Goal: Book appointment/travel/reservation

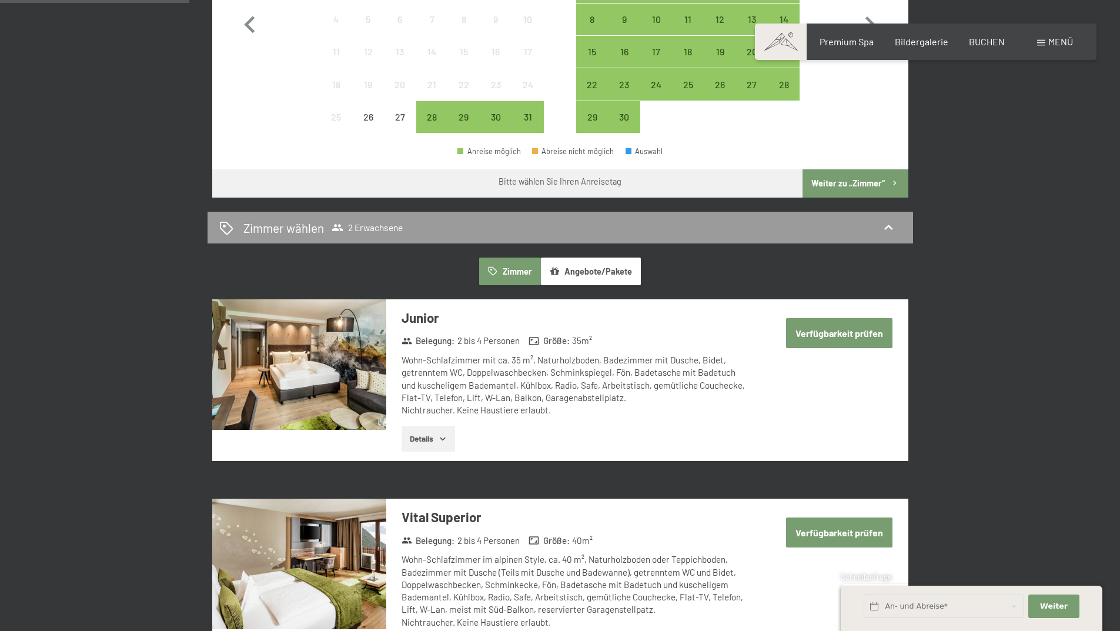
scroll to position [465, 0]
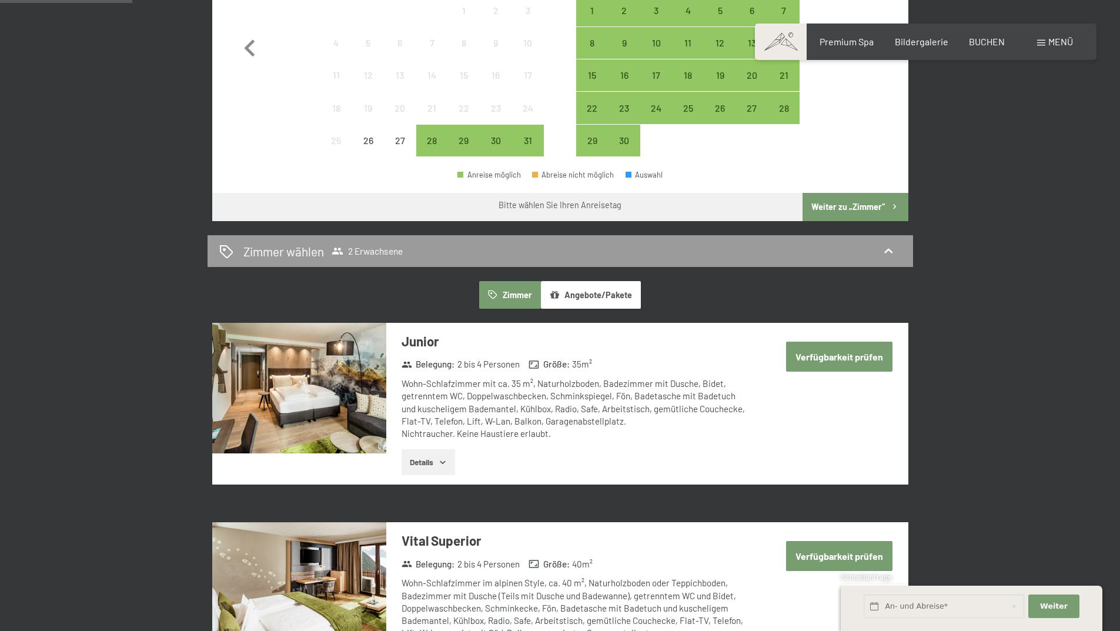
click at [440, 461] on icon "button" at bounding box center [442, 461] width 9 height 9
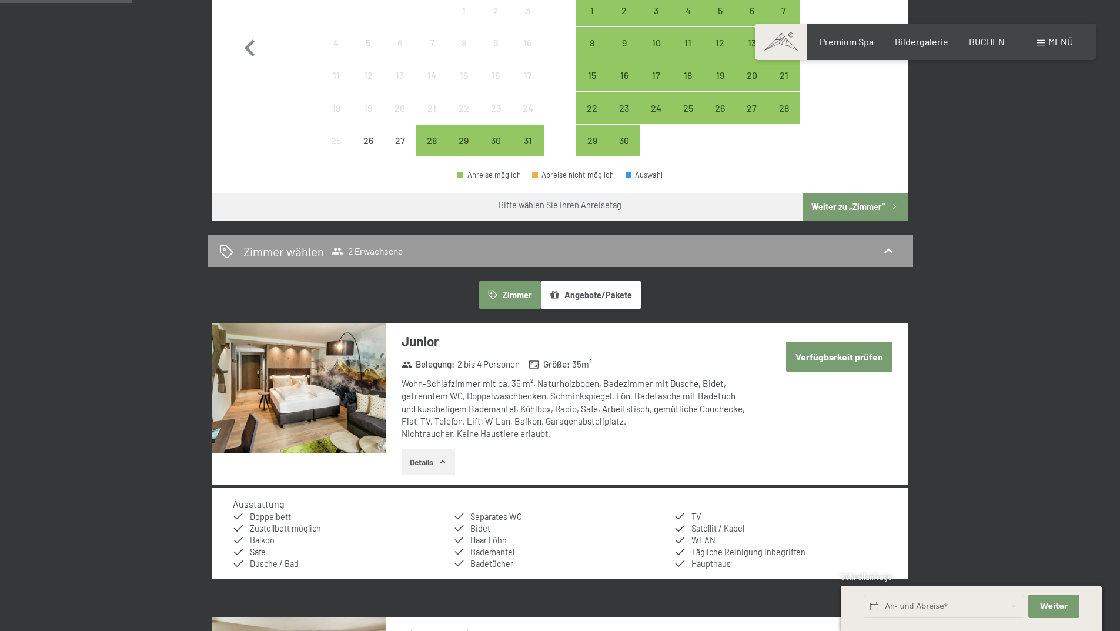
click at [825, 357] on button "Verfügbarkeit prüfen" at bounding box center [839, 357] width 106 height 30
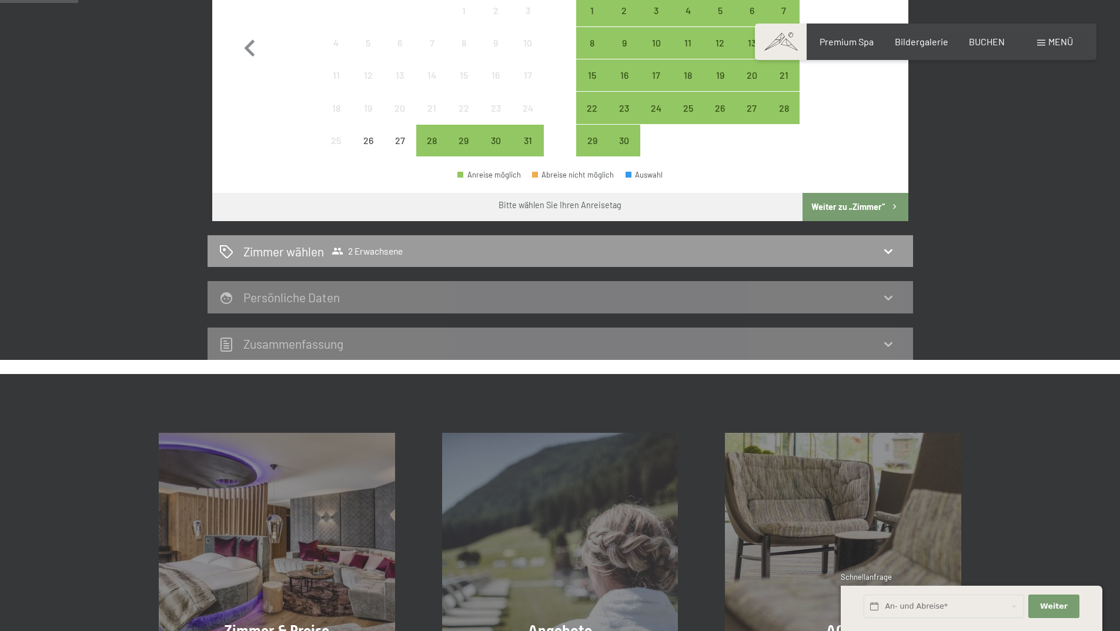
scroll to position [280, 0]
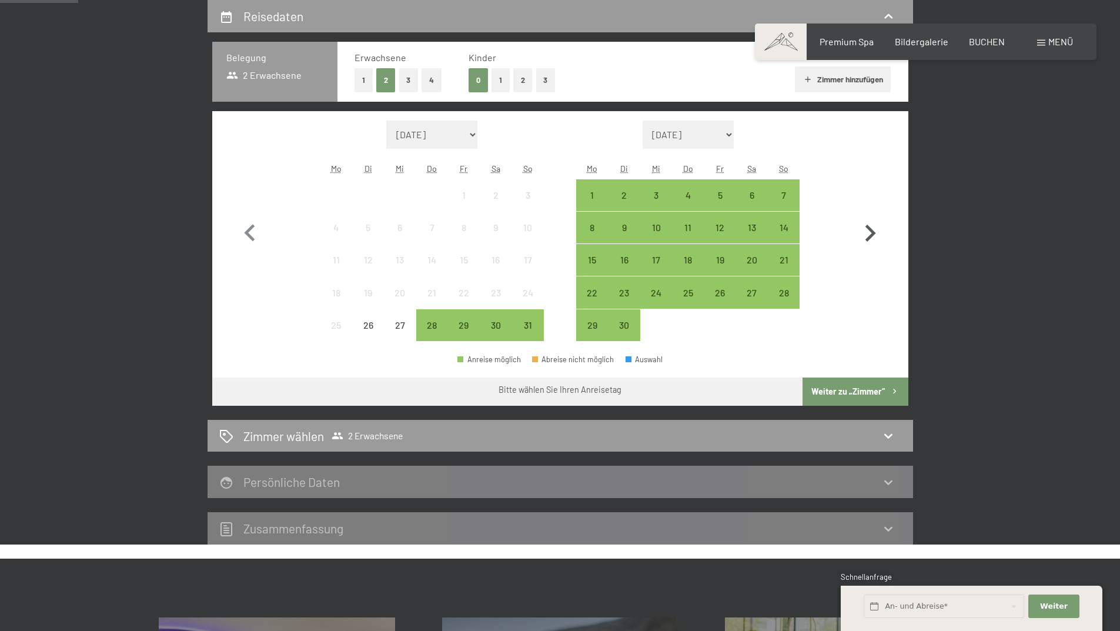
click at [865, 226] on icon "button" at bounding box center [870, 233] width 34 height 34
select select "2025-09-01"
select select "2025-10-01"
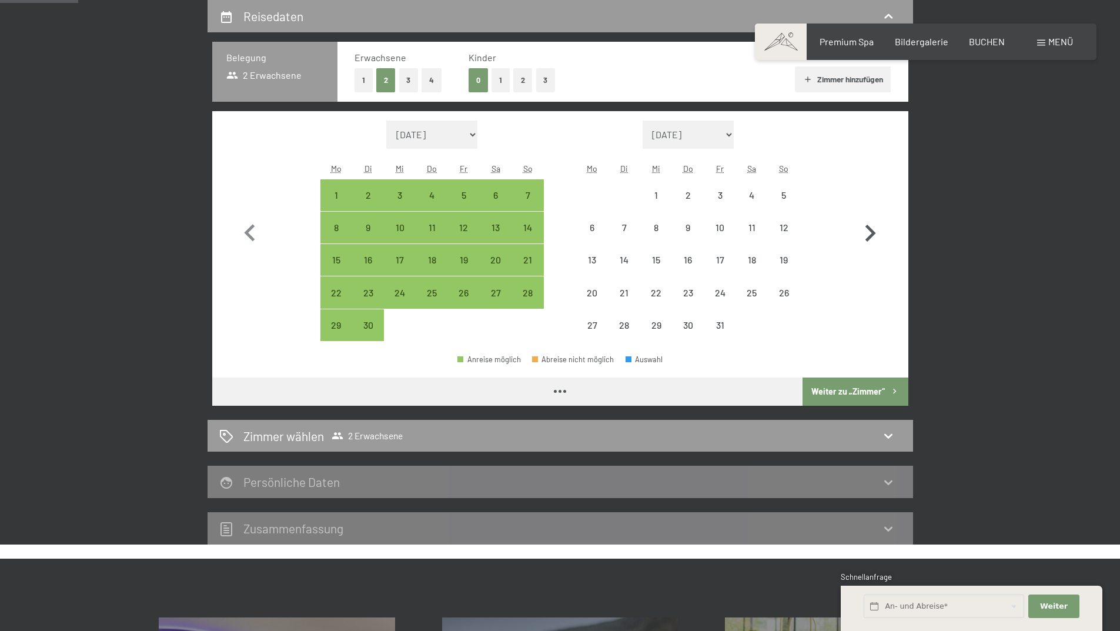
select select "2025-09-01"
select select "2025-10-01"
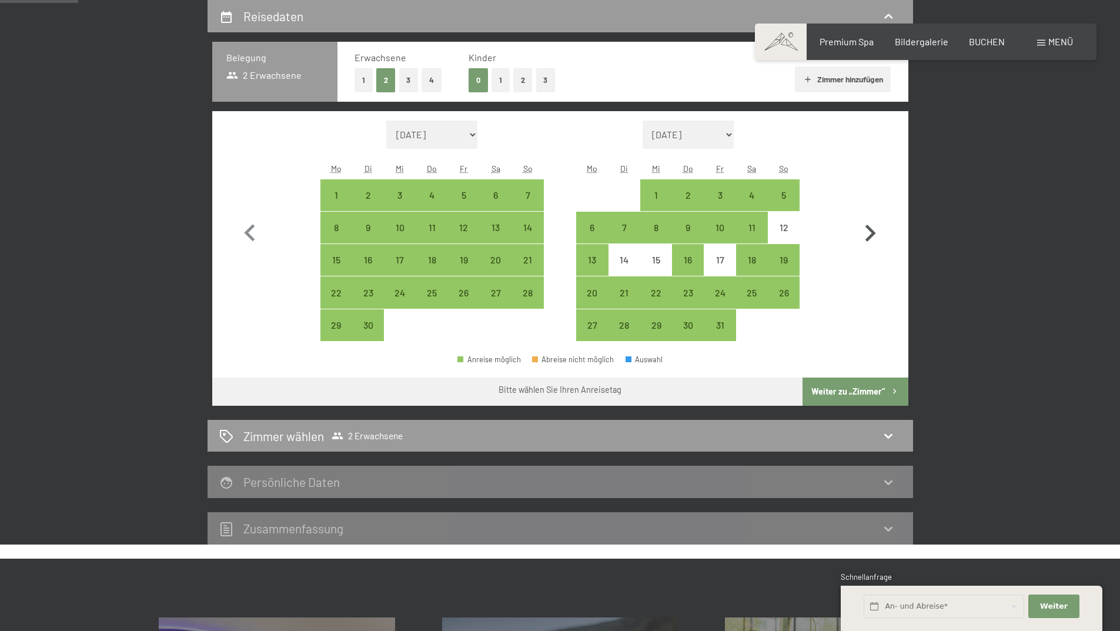
click at [865, 226] on icon "button" at bounding box center [870, 233] width 34 height 34
select select "2025-10-01"
select select "2025-11-01"
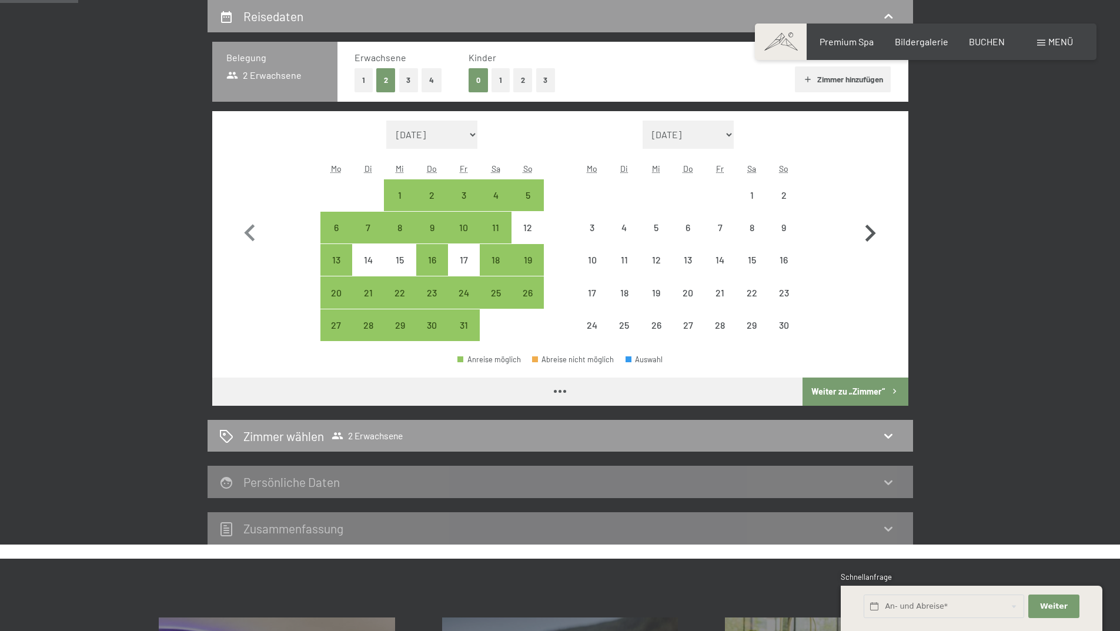
select select "2025-10-01"
select select "2025-11-01"
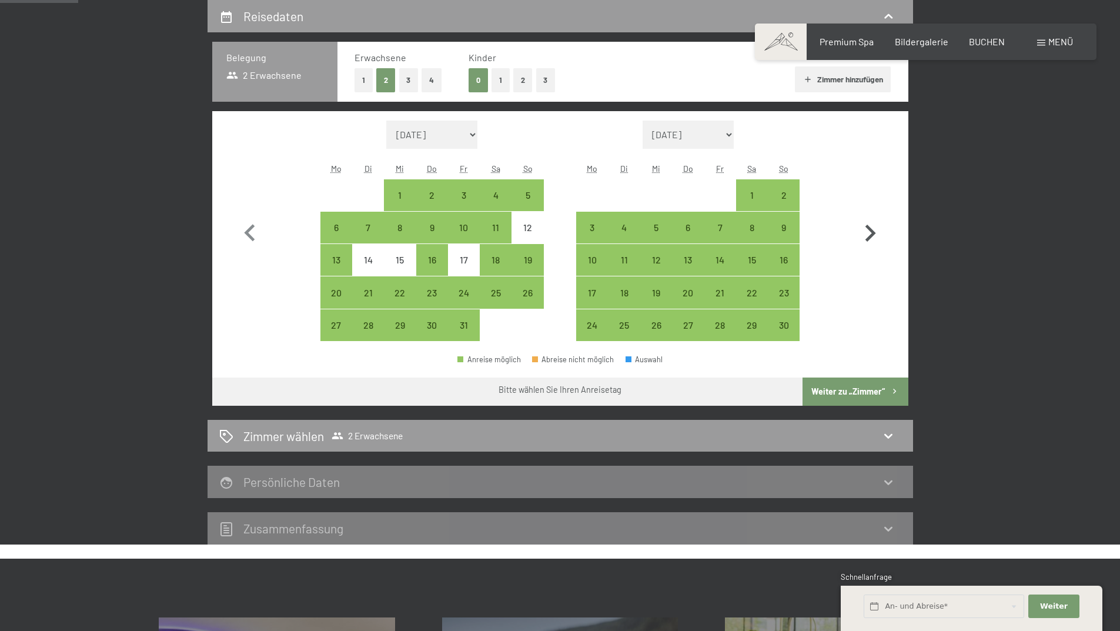
click at [865, 223] on icon "button" at bounding box center [870, 233] width 34 height 34
select select "2025-11-01"
select select "2025-12-01"
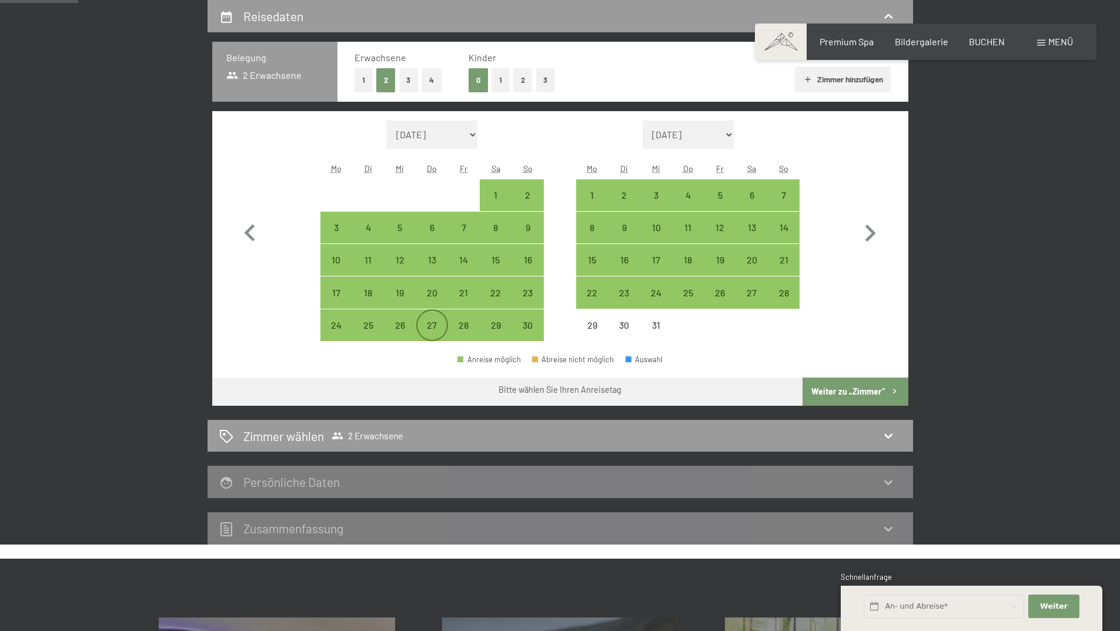
click at [434, 320] on div "27" at bounding box center [431, 334] width 29 height 29
select select "2025-11-01"
select select "2025-12-01"
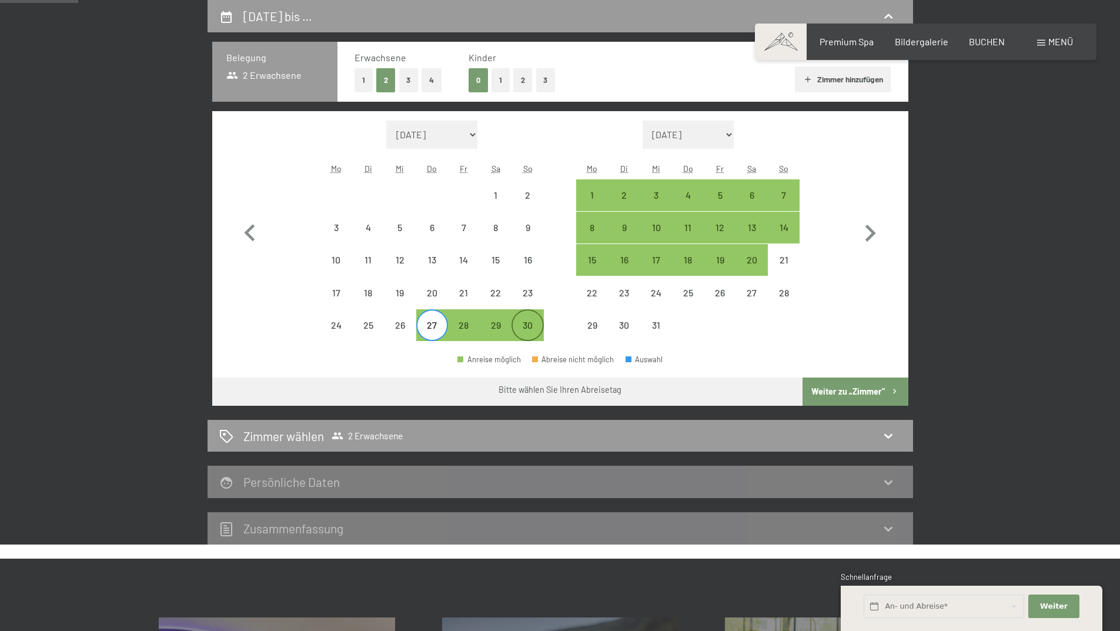
click at [516, 322] on div "30" at bounding box center [527, 334] width 29 height 29
select select "2025-11-01"
select select "2025-12-01"
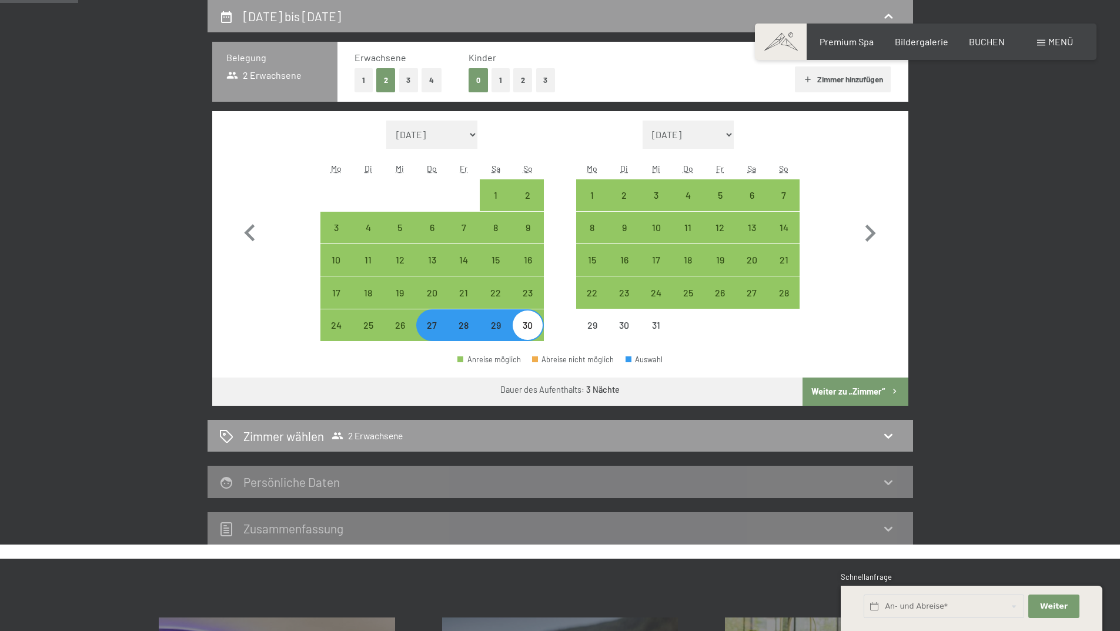
click at [873, 391] on button "Weiter zu „Zimmer“" at bounding box center [855, 391] width 105 height 28
select select "2025-11-01"
select select "2025-12-01"
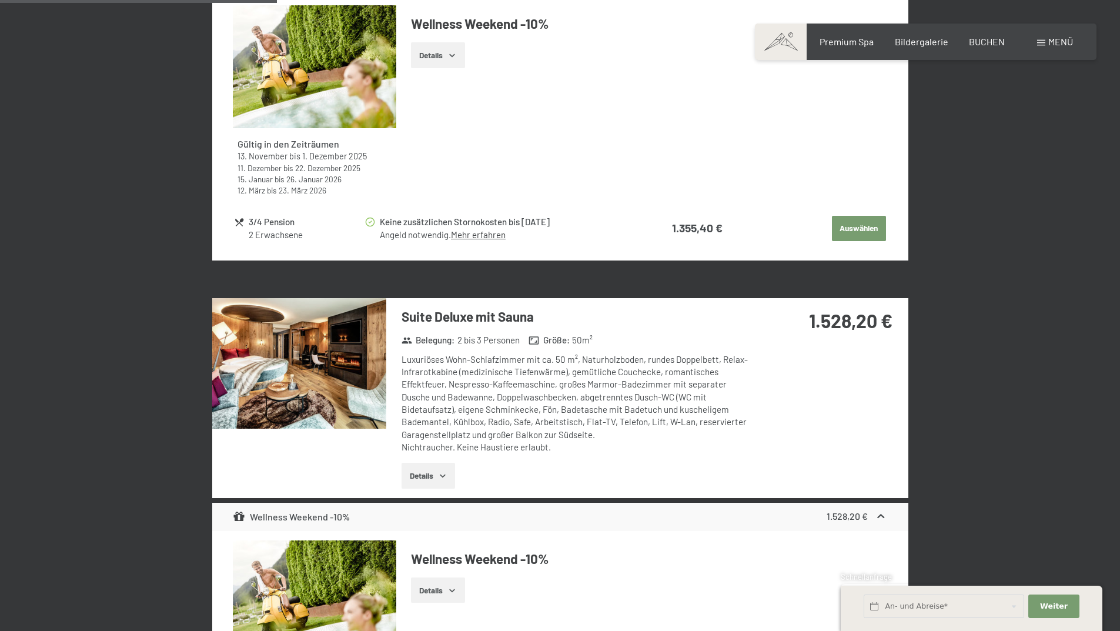
scroll to position [1104, 0]
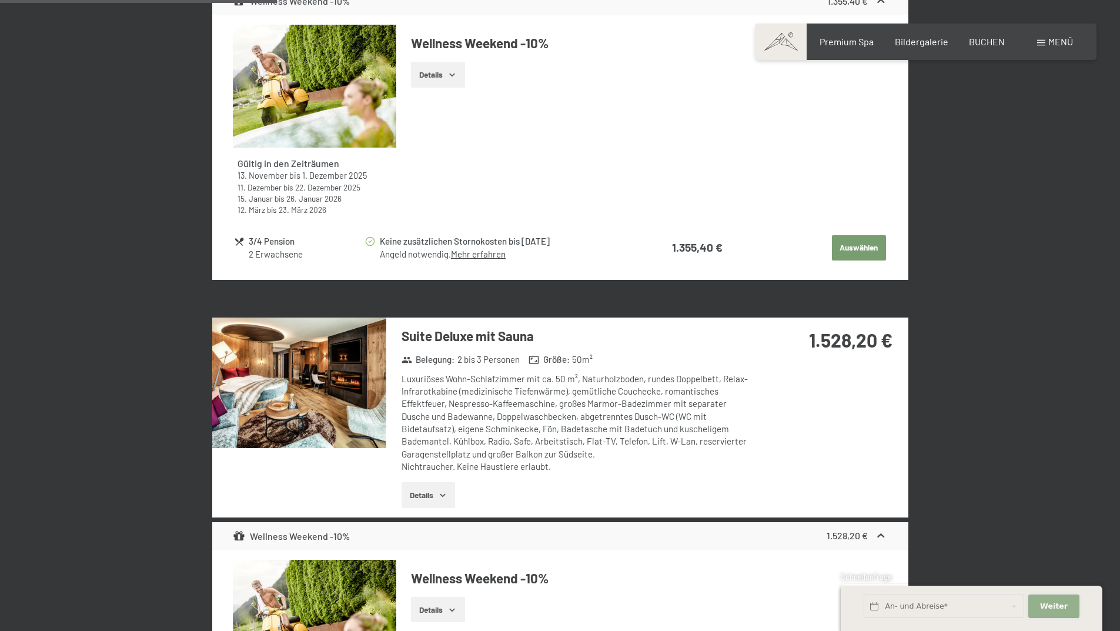
click at [1054, 601] on span "Weiter" at bounding box center [1054, 606] width 28 height 11
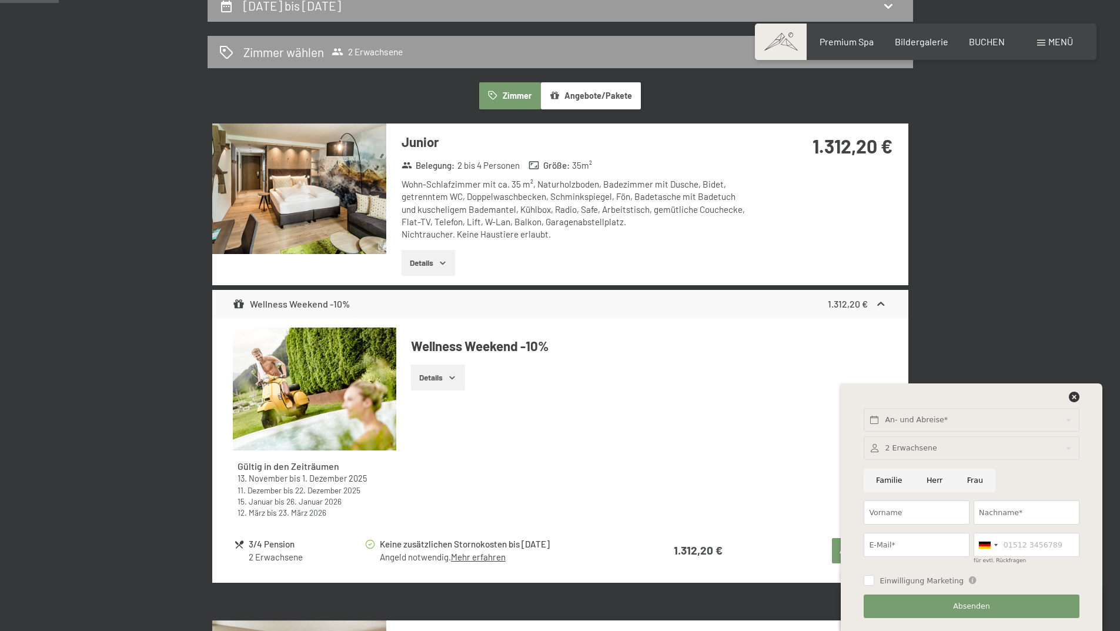
scroll to position [353, 0]
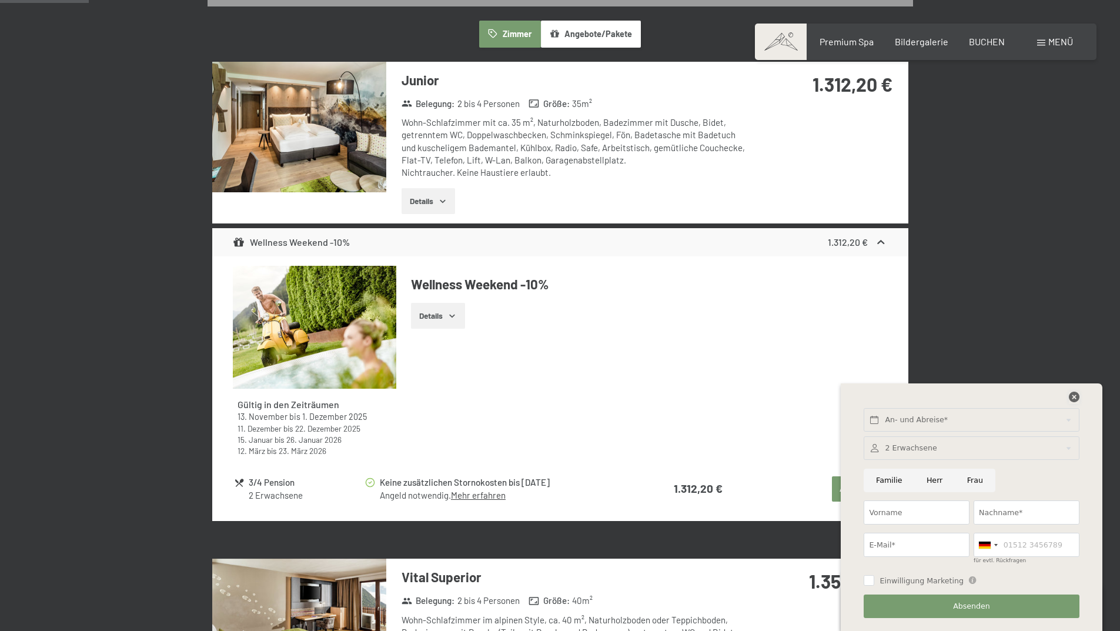
click at [1072, 397] on icon at bounding box center [1074, 397] width 11 height 11
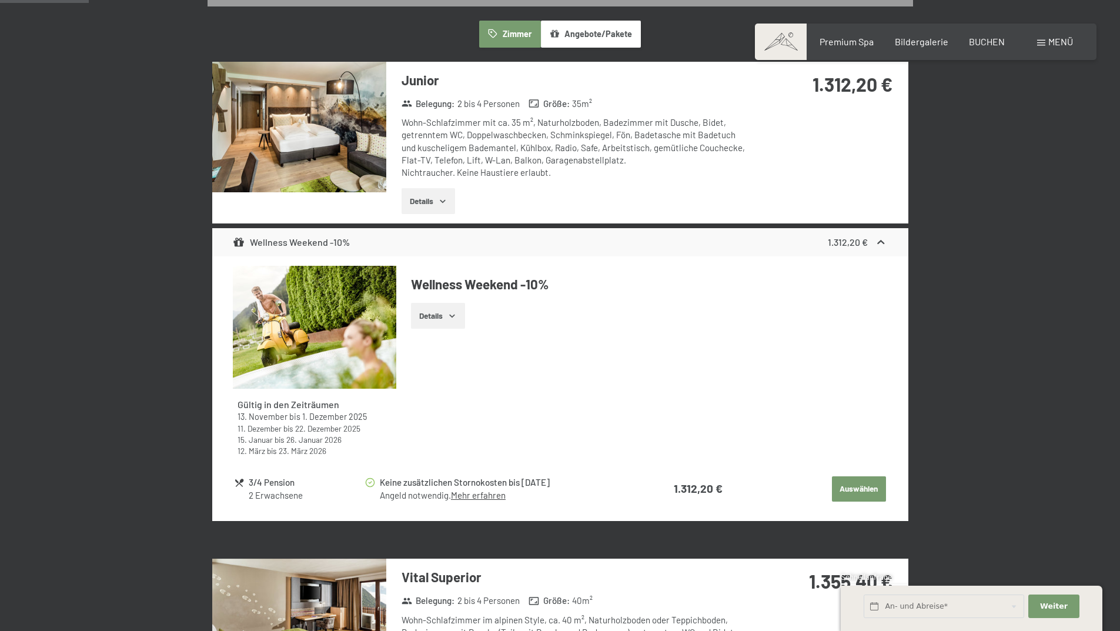
click at [843, 492] on button "Auswählen" at bounding box center [859, 489] width 54 height 26
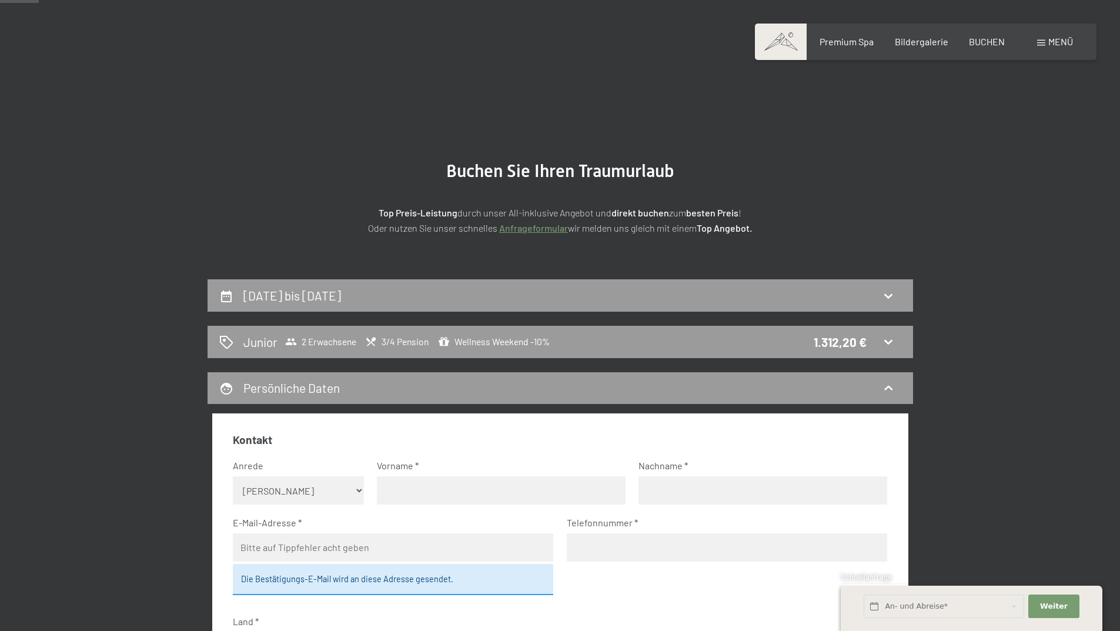
scroll to position [0, 0]
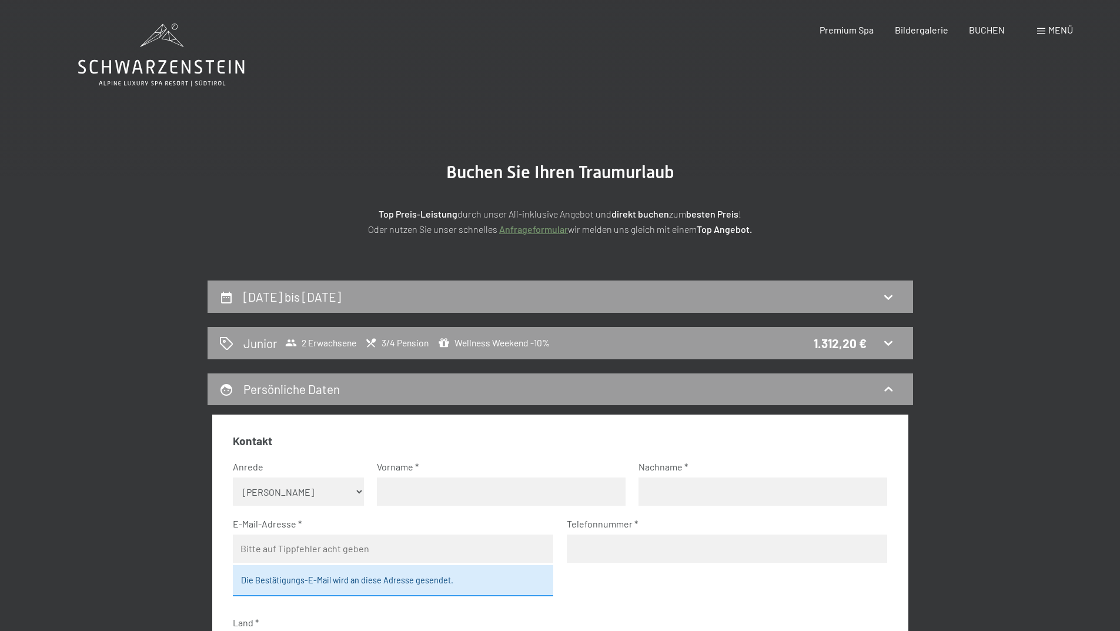
click at [551, 232] on link "Anfrageformular" at bounding box center [533, 228] width 69 height 11
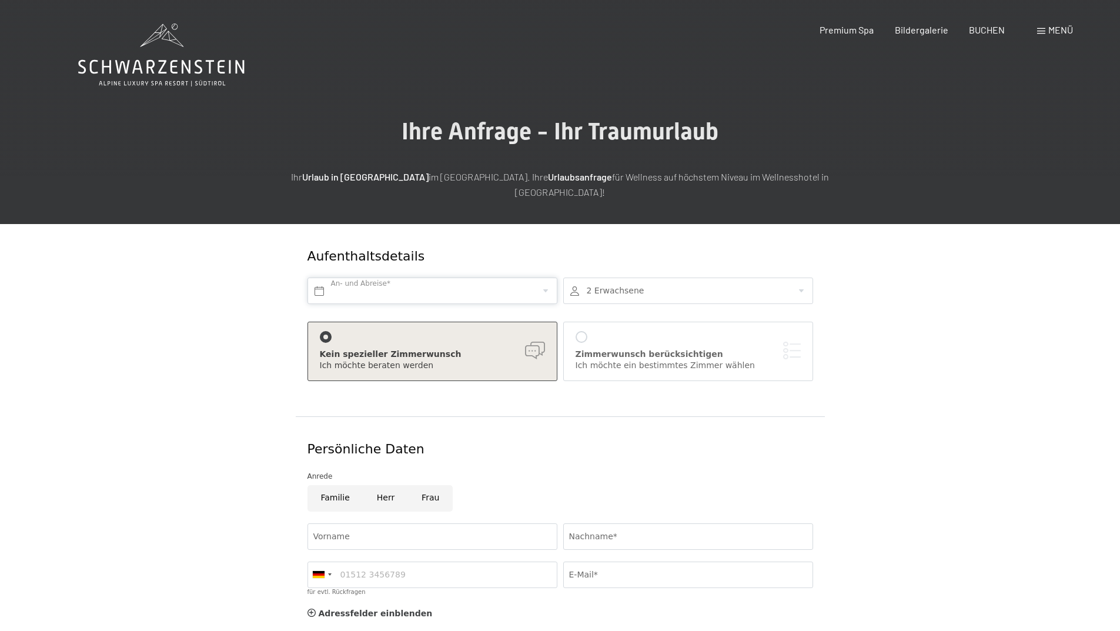
click at [537, 278] on input "text" at bounding box center [432, 291] width 250 height 26
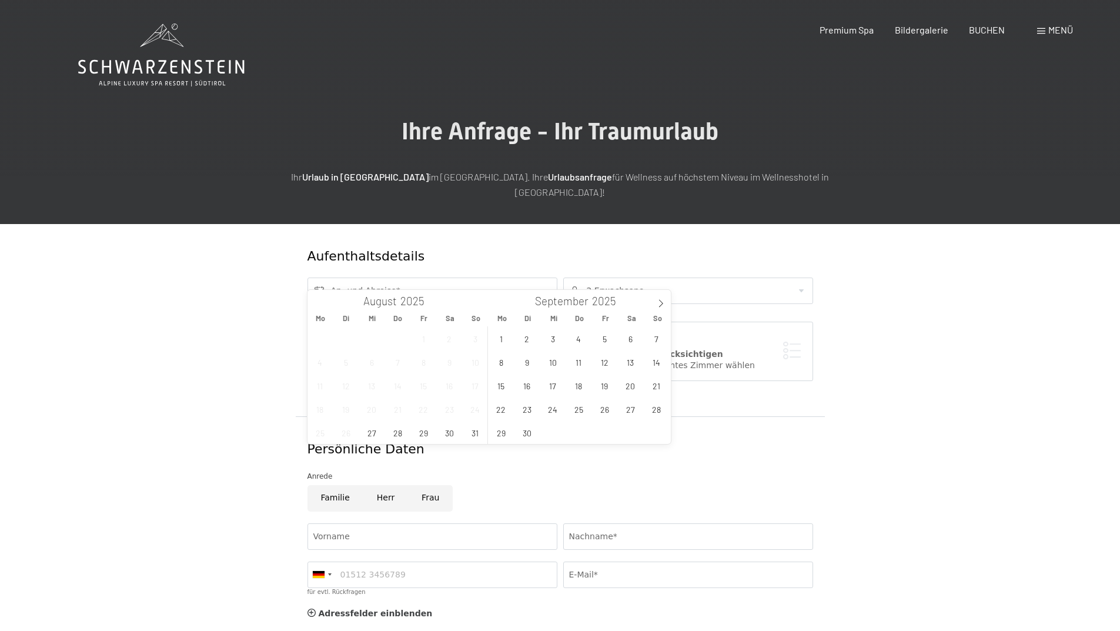
click at [974, 284] on div "Aufenthaltsdetails An- und Abreise* 2 Erwachsene 2 Erwachsene Älter als 14 Jahr…" at bounding box center [560, 512] width 891 height 577
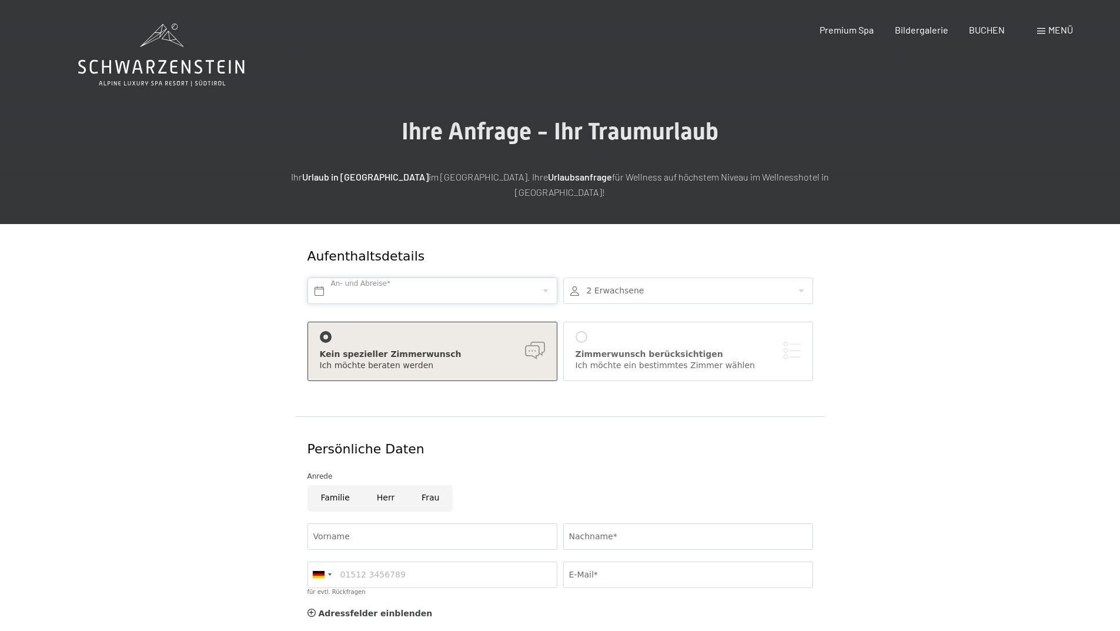
click at [532, 278] on input "text" at bounding box center [432, 291] width 250 height 26
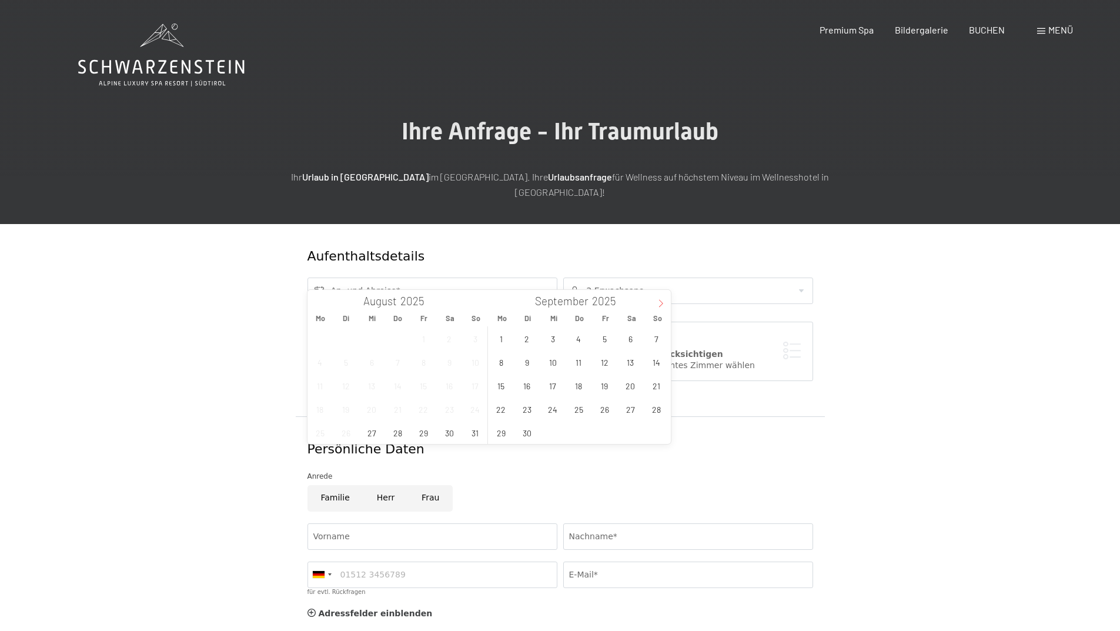
click at [659, 306] on icon at bounding box center [661, 303] width 8 height 8
click at [579, 416] on span "23" at bounding box center [578, 408] width 23 height 23
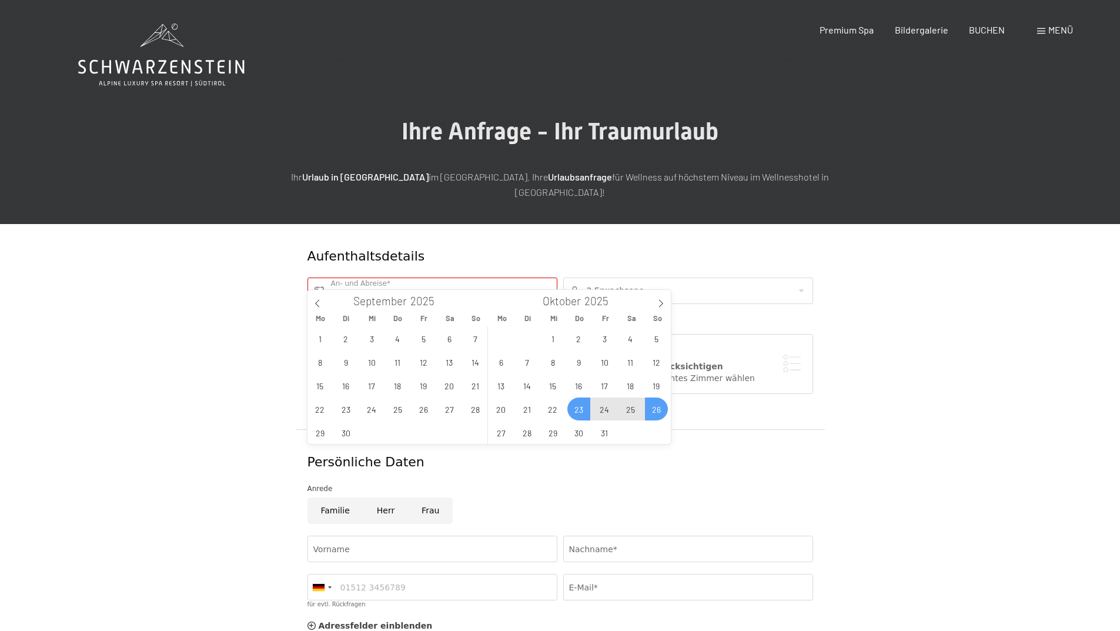
click at [661, 406] on span "26" at bounding box center [656, 408] width 23 height 23
type input "Do. 23.10.2025 - So. 26.10.2025"
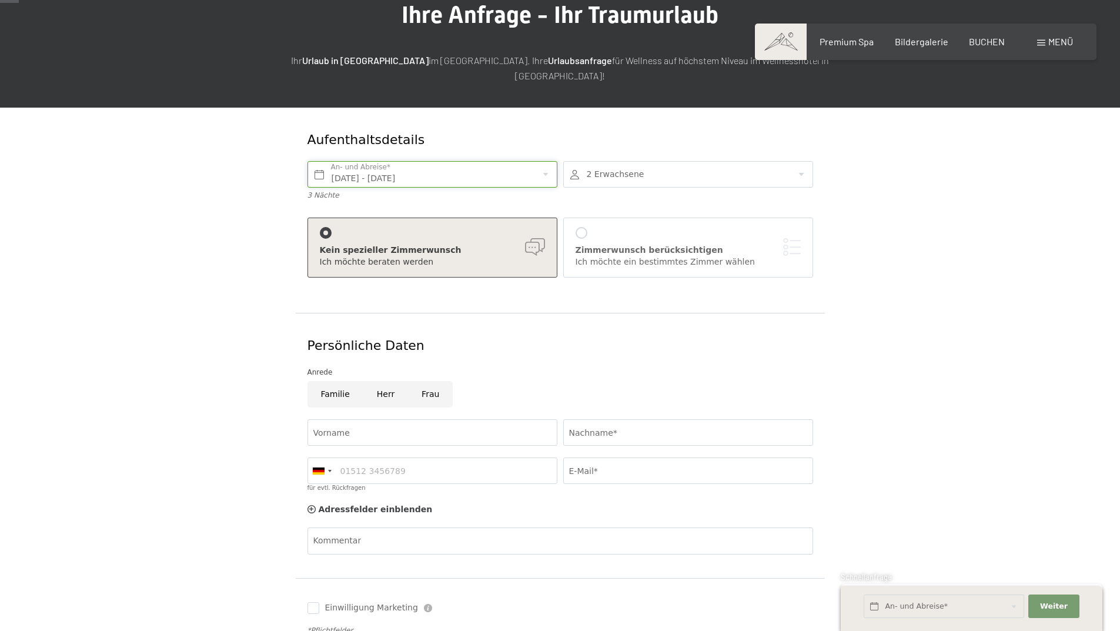
scroll to position [176, 0]
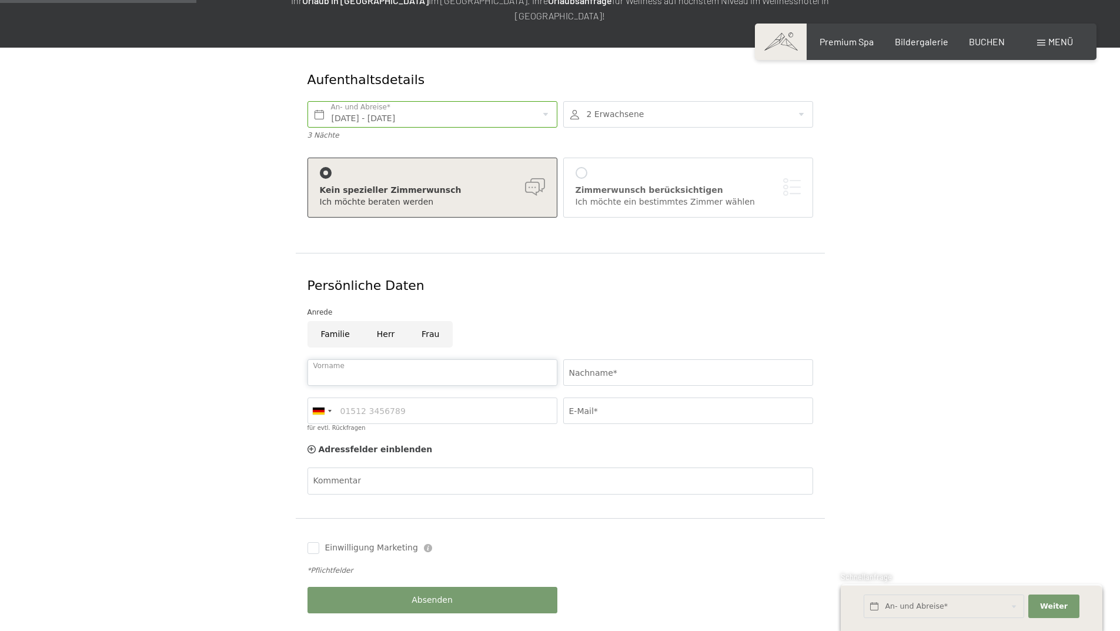
click at [412, 359] on input "Vorname" at bounding box center [432, 372] width 250 height 26
type input "Julia"
type input "Rehberg"
click at [436, 400] on input "für evtl. Rückfragen" at bounding box center [432, 410] width 250 height 26
type input "01715804397"
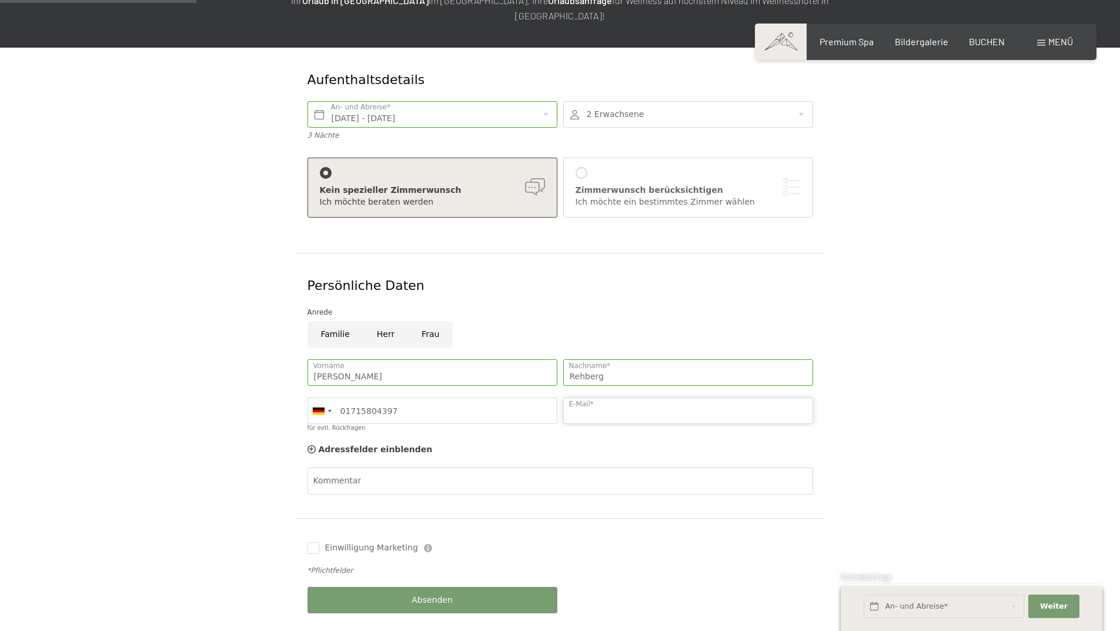
click at [566, 397] on input "E-Mail*" at bounding box center [688, 410] width 250 height 26
type input "Julietta.reh@gmail.com"
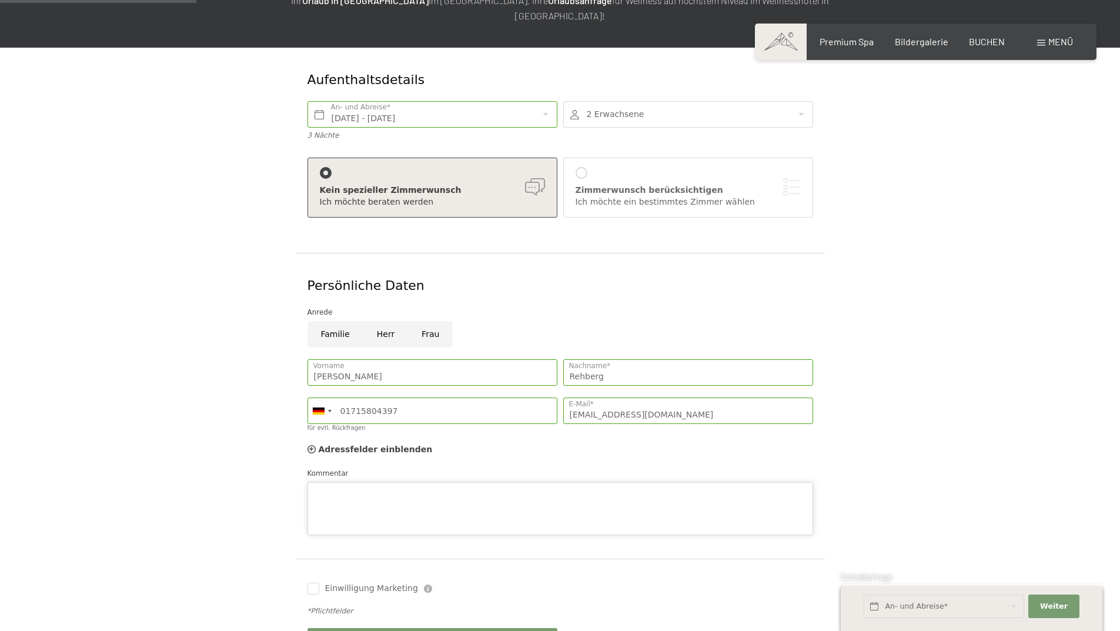
click at [360, 467] on div "Kommentar" at bounding box center [560, 501] width 506 height 68
type textarea "Gerne geht auch ein anderer Zeitraum (Oktober oder November, Donnerstag bis Son…"
click at [362, 583] on span "Einwilligung Marketing" at bounding box center [371, 589] width 93 height 12
click at [319, 583] on input "Einwilligung Marketing" at bounding box center [313, 589] width 12 height 12
click at [312, 583] on input "Einwilligung Marketing" at bounding box center [313, 589] width 12 height 12
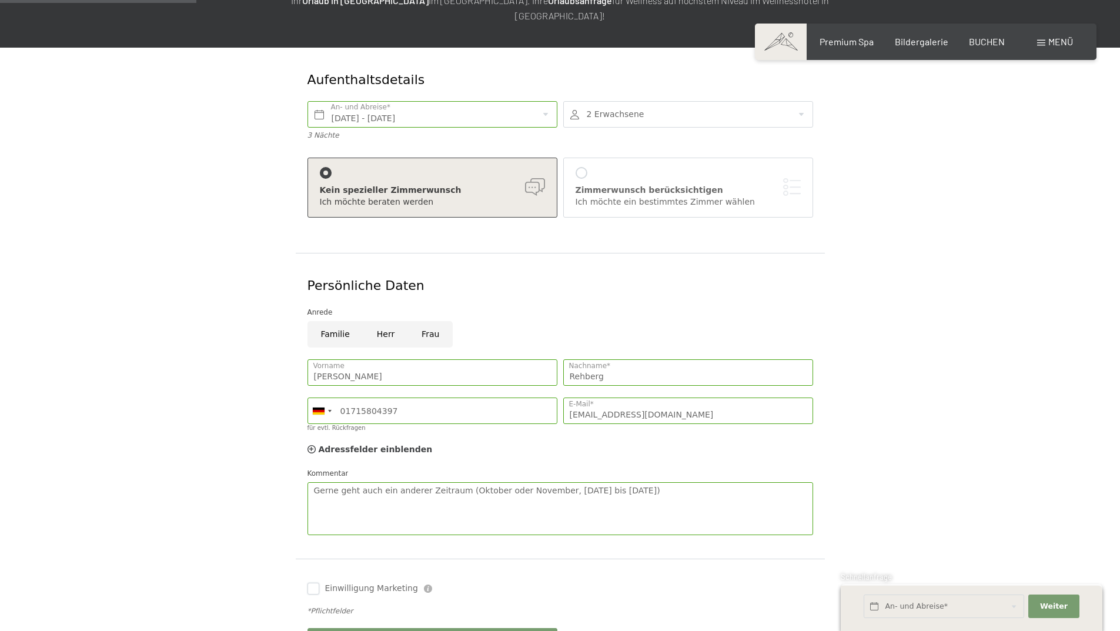
checkbox input "true"
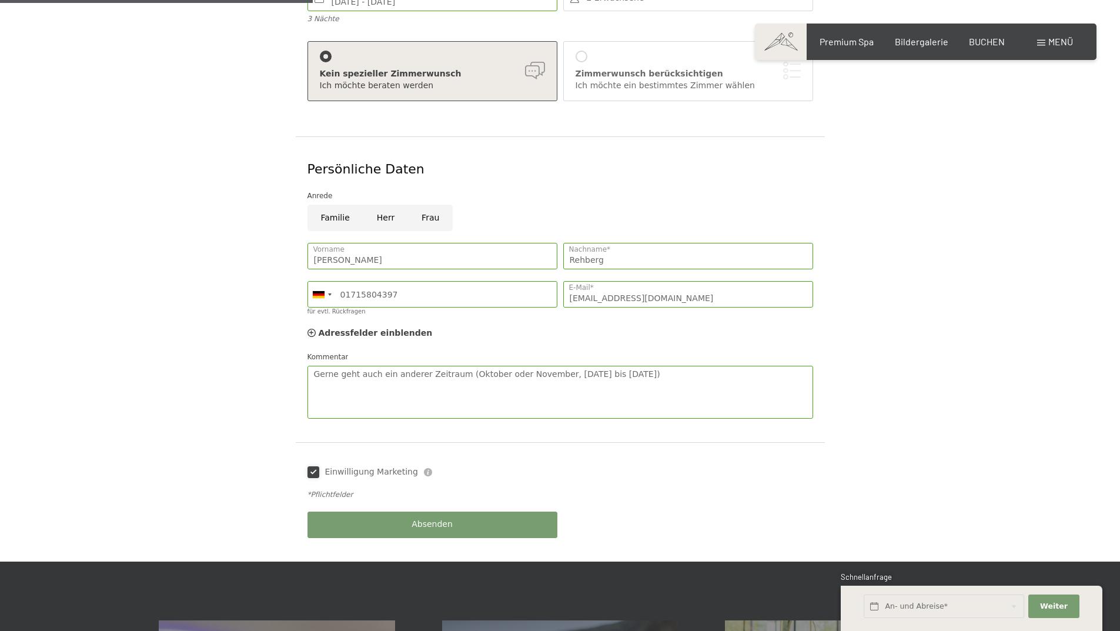
scroll to position [294, 0]
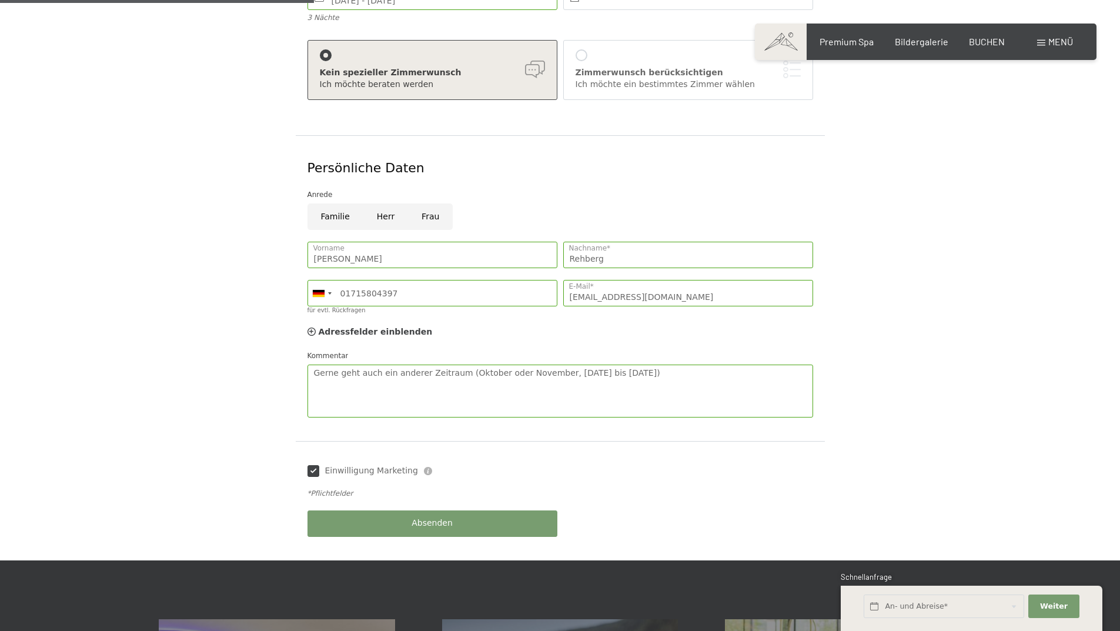
click at [432, 203] on input "Frau" at bounding box center [430, 216] width 45 height 26
radio input "true"
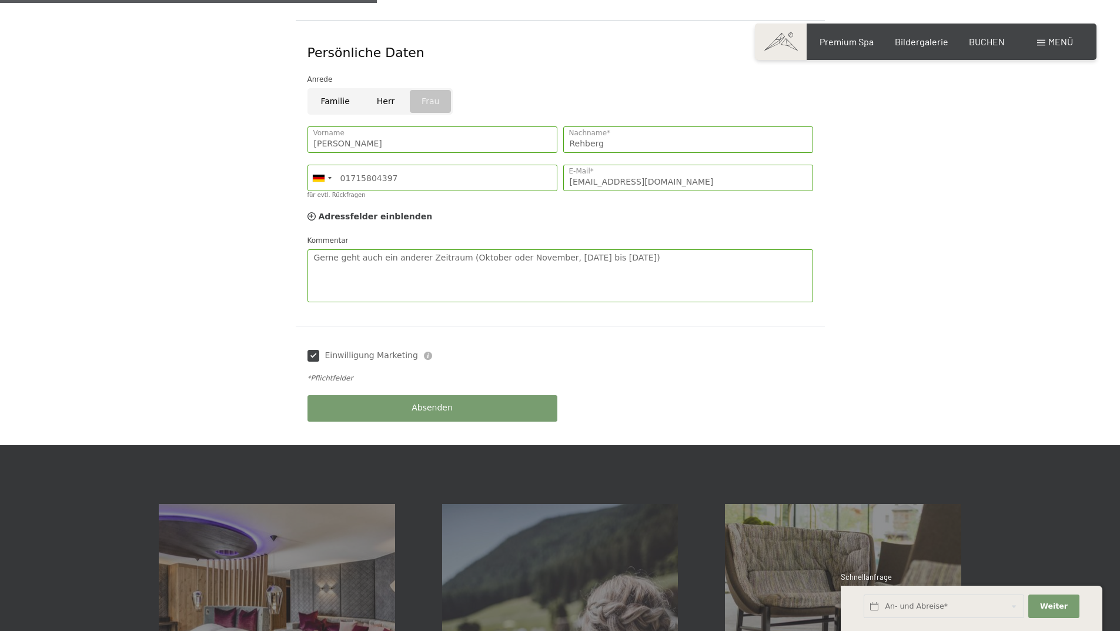
scroll to position [470, 0]
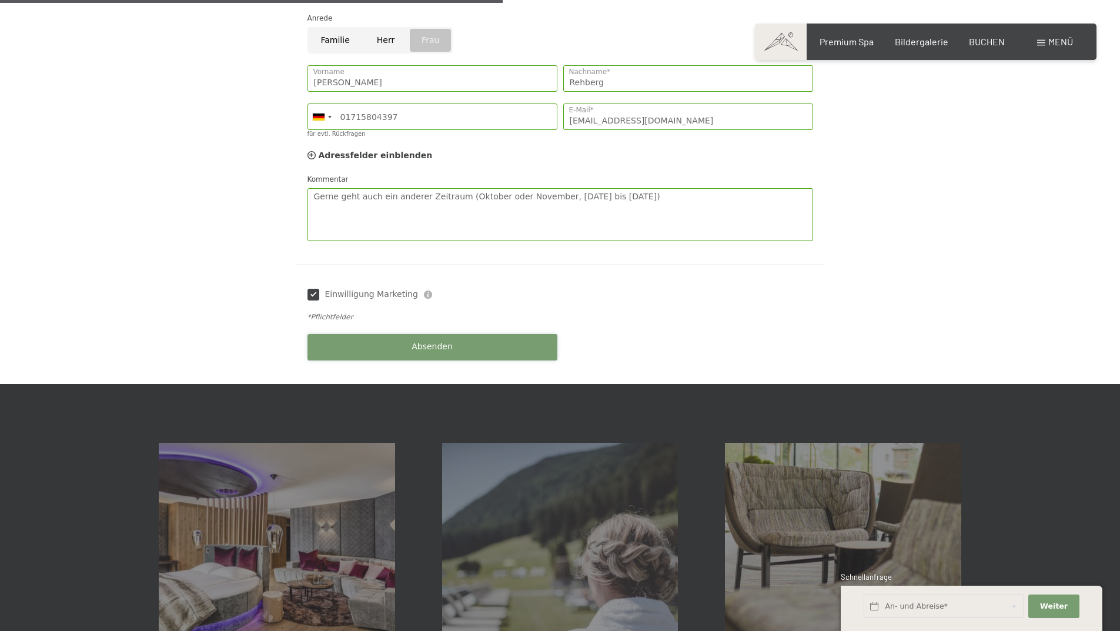
click at [532, 337] on button "Absenden" at bounding box center [432, 347] width 250 height 26
